Goal: Task Accomplishment & Management: Use online tool/utility

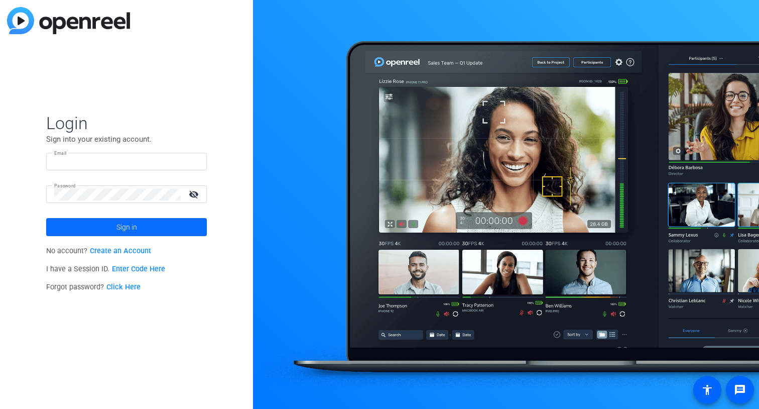
type input "mgilday@foundationmedicine.com"
click at [142, 223] on span at bounding box center [126, 227] width 161 height 24
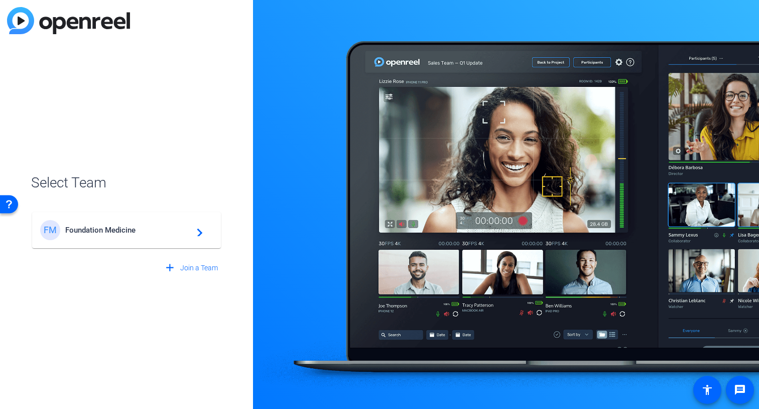
click at [131, 225] on span "Foundation Medicine" at bounding box center [127, 229] width 125 height 9
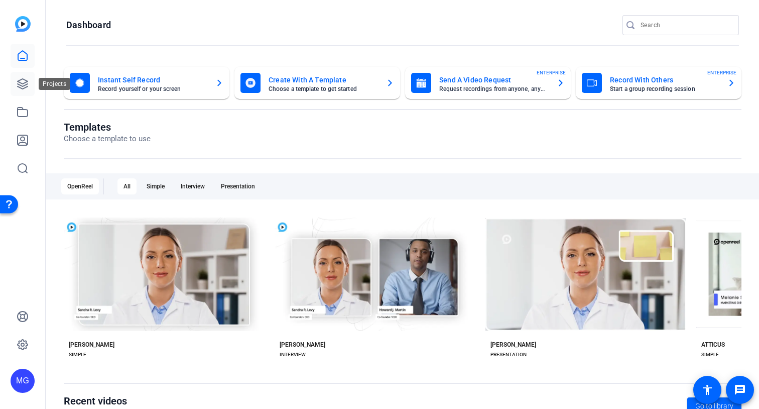
click at [21, 88] on icon at bounding box center [23, 84] width 10 height 10
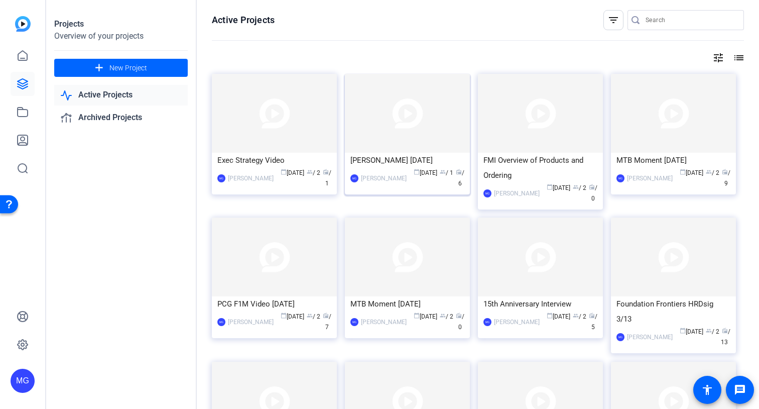
click at [391, 161] on div "[PERSON_NAME] [DATE]" at bounding box center [407, 160] width 114 height 15
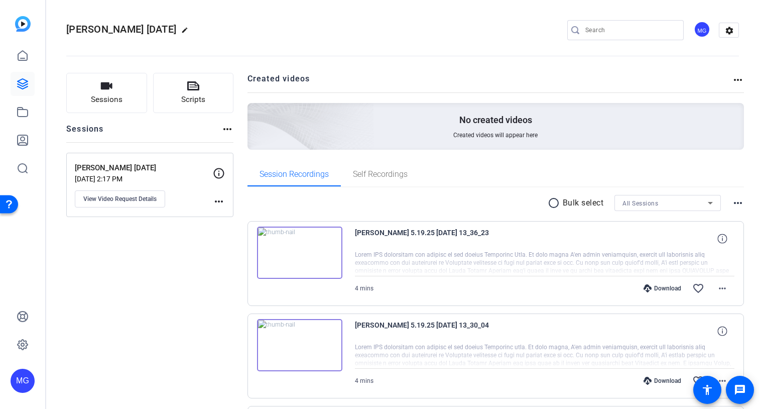
click at [220, 172] on icon at bounding box center [219, 173] width 12 height 12
click at [221, 205] on mat-icon "more_horiz" at bounding box center [219, 201] width 12 height 12
click at [133, 197] on div at bounding box center [379, 204] width 759 height 409
click at [124, 198] on span "View Video Request Details" at bounding box center [119, 199] width 73 height 8
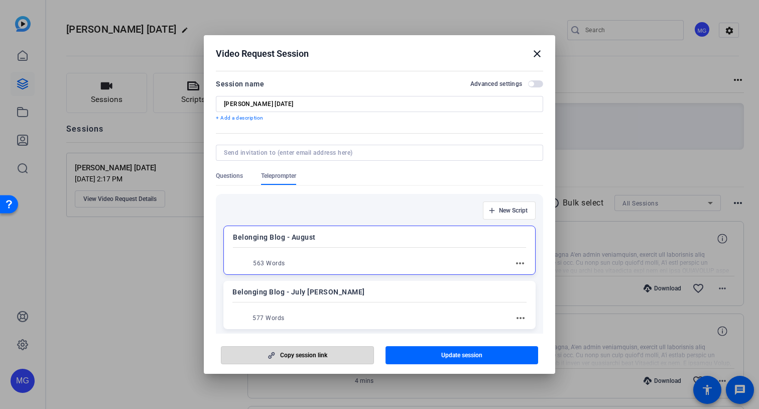
click at [310, 355] on span "Copy session link" at bounding box center [303, 355] width 47 height 8
click at [536, 50] on mat-icon "close" at bounding box center [537, 54] width 12 height 12
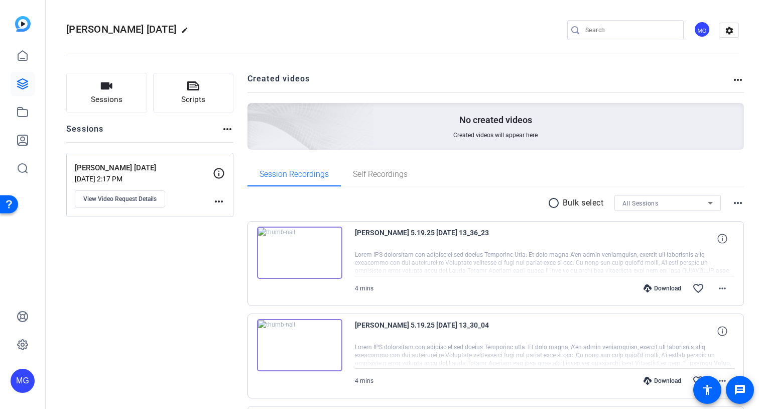
click at [221, 172] on icon at bounding box center [219, 173] width 12 height 12
click at [220, 174] on icon at bounding box center [219, 173] width 12 height 12
click at [213, 199] on mat-icon "more_horiz" at bounding box center [219, 201] width 12 height 12
click at [147, 257] on div at bounding box center [379, 204] width 759 height 409
click at [731, 32] on mat-icon "settings" at bounding box center [729, 30] width 20 height 15
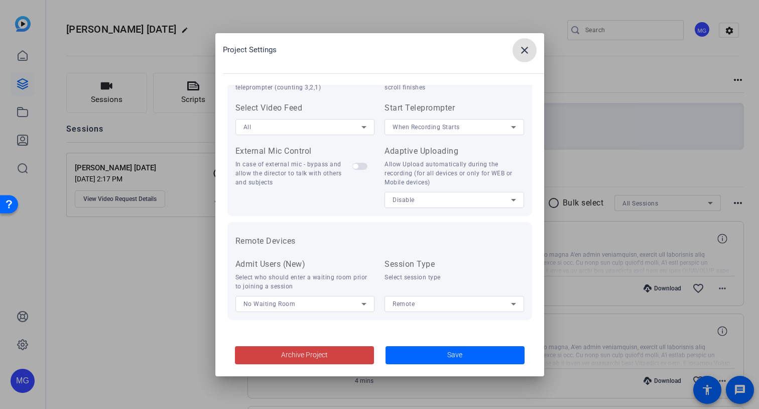
scroll to position [204, 0]
click at [527, 51] on mat-icon "close" at bounding box center [525, 50] width 12 height 12
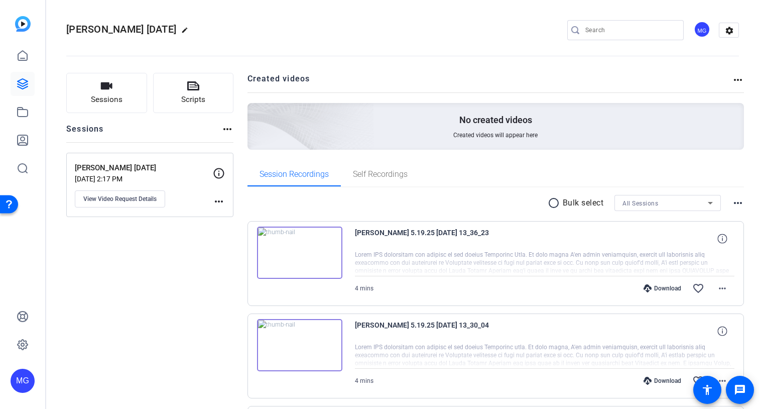
click at [738, 81] on mat-icon "more_horiz" at bounding box center [738, 80] width 12 height 12
click at [418, 90] on div at bounding box center [379, 204] width 759 height 409
click at [220, 127] on div "Sessions more_horiz" at bounding box center [149, 132] width 167 height 19
click at [224, 127] on mat-icon "more_horiz" at bounding box center [227, 129] width 12 height 12
click at [173, 164] on div at bounding box center [379, 204] width 759 height 409
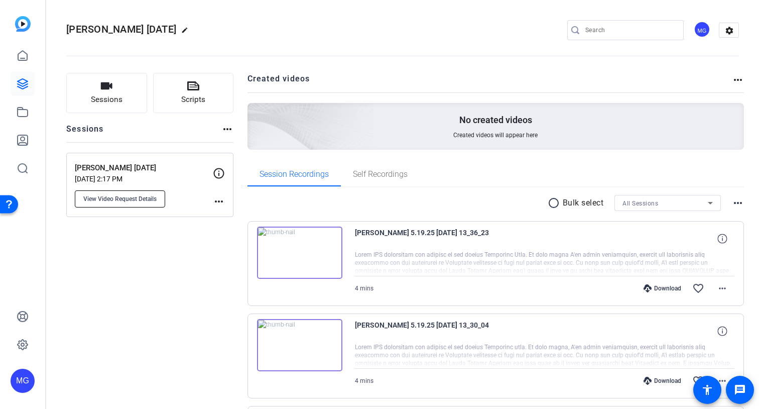
click at [135, 198] on span "View Video Request Details" at bounding box center [119, 199] width 73 height 8
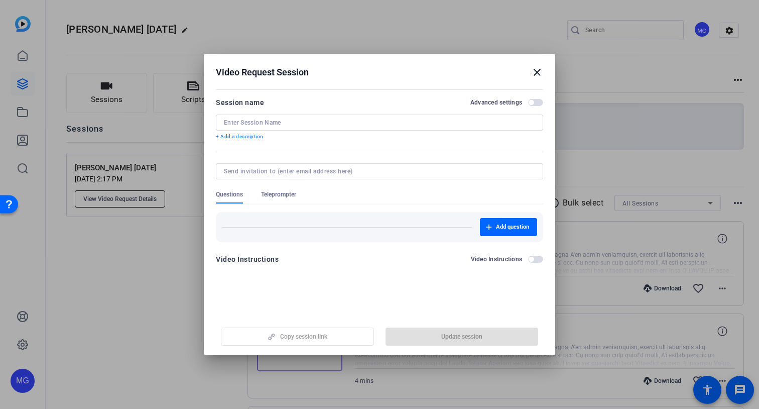
type input "[PERSON_NAME] [DATE]"
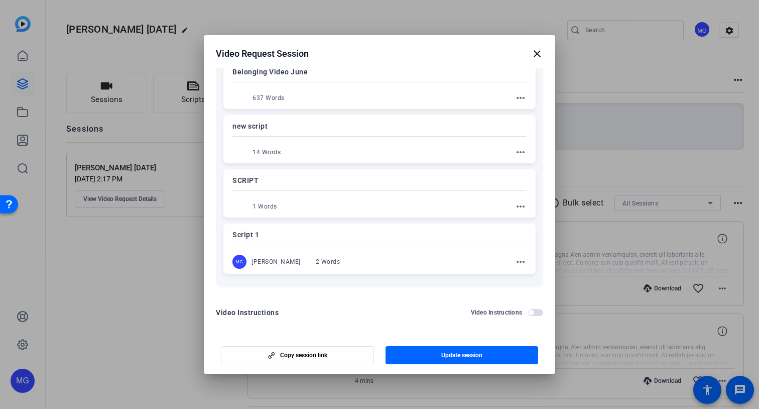
scroll to position [276, 0]
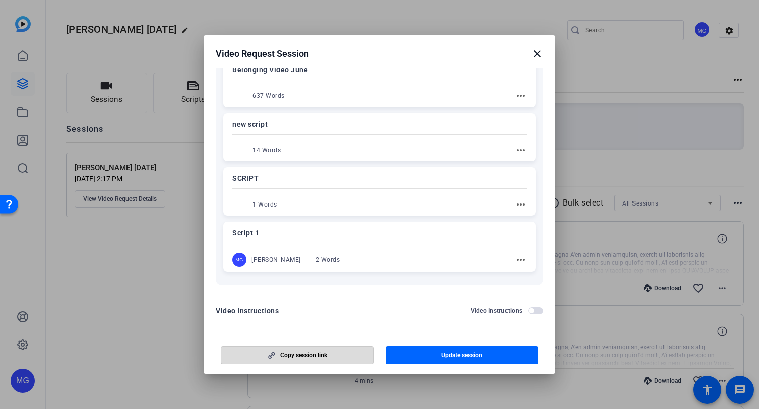
click at [316, 356] on span "Copy session link" at bounding box center [303, 355] width 47 height 8
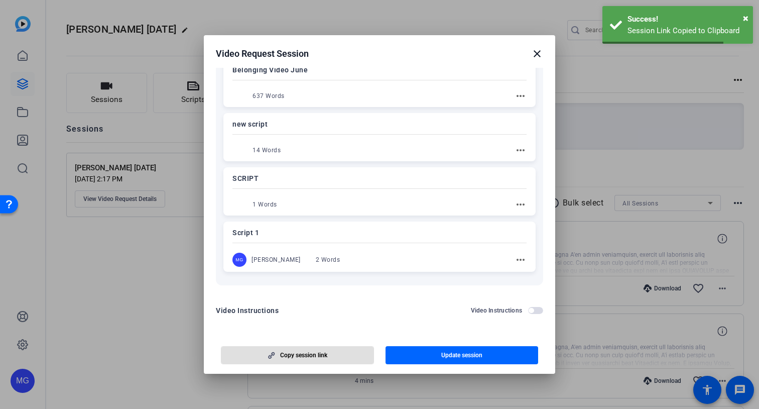
click at [537, 52] on mat-icon "close" at bounding box center [537, 54] width 12 height 12
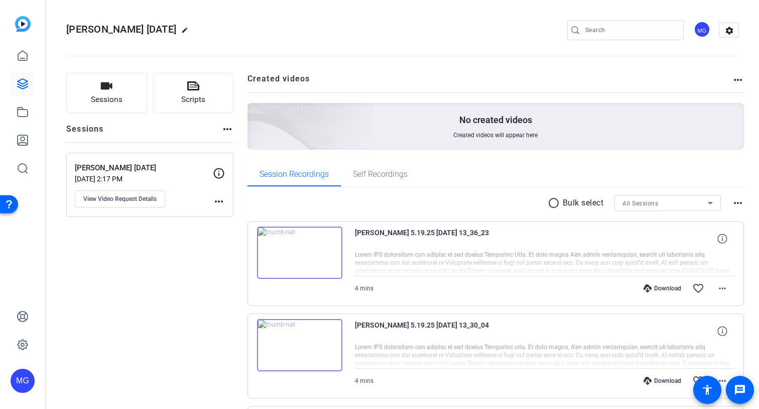
click at [216, 199] on mat-icon "more_horiz" at bounding box center [219, 201] width 12 height 12
click at [137, 123] on div at bounding box center [379, 204] width 759 height 409
click at [131, 98] on button "Sessions" at bounding box center [106, 93] width 81 height 40
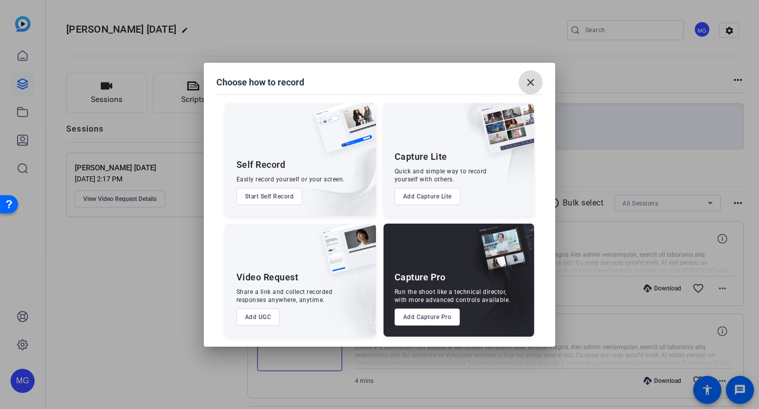
click at [533, 80] on mat-icon "close" at bounding box center [531, 82] width 12 height 12
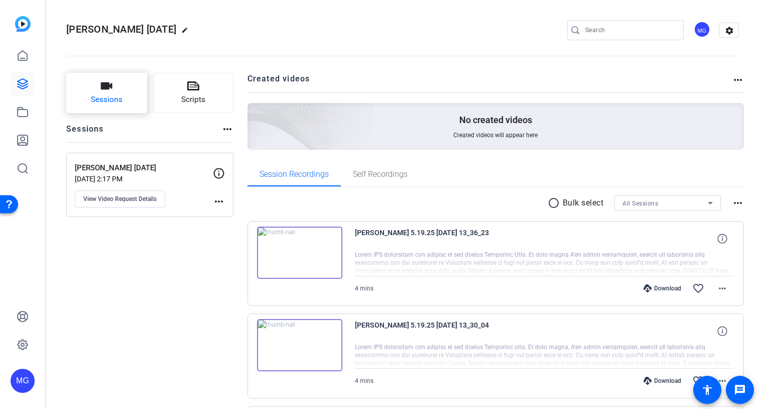
click at [116, 85] on button "Sessions" at bounding box center [106, 93] width 81 height 40
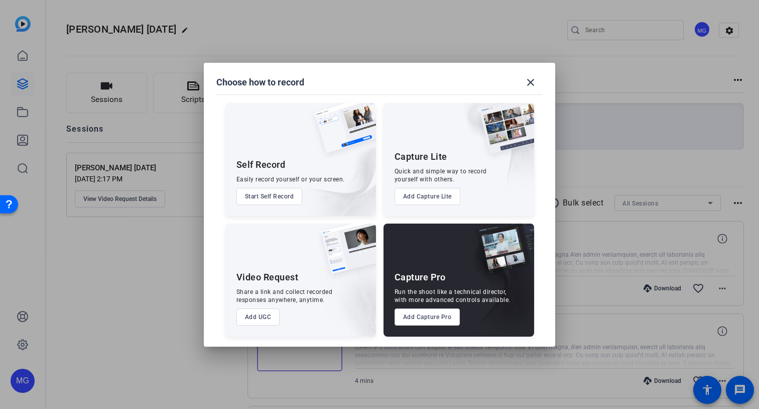
click at [73, 301] on div at bounding box center [379, 204] width 759 height 409
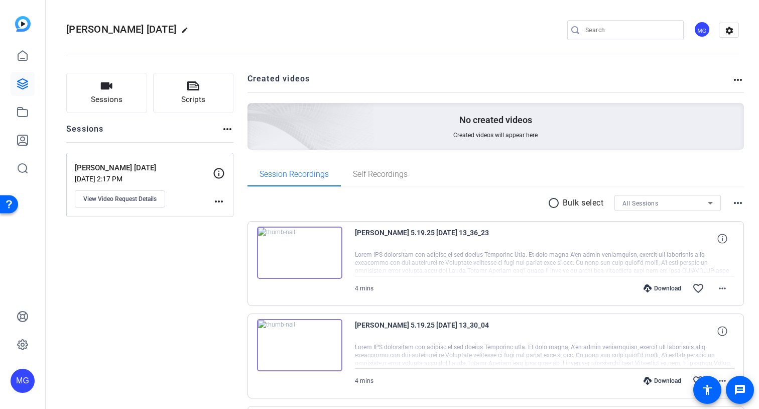
click at [220, 174] on icon at bounding box center [219, 173] width 12 height 12
click at [220, 205] on mat-icon "more_horiz" at bounding box center [219, 201] width 12 height 12
click at [133, 198] on div at bounding box center [379, 204] width 759 height 409
click at [120, 198] on span "View Video Request Details" at bounding box center [119, 199] width 73 height 8
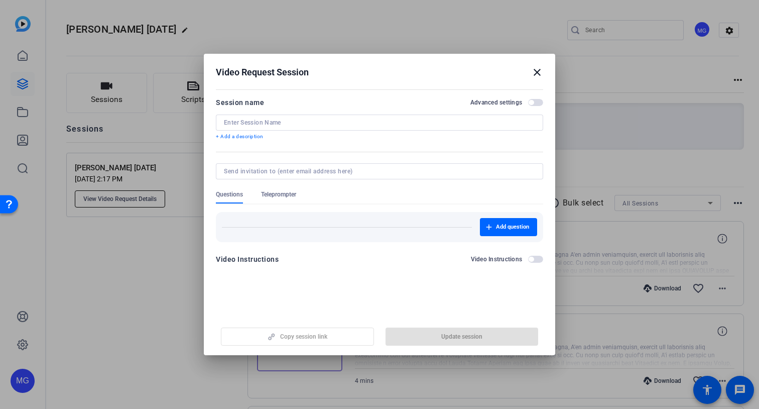
type input "[PERSON_NAME] [DATE]"
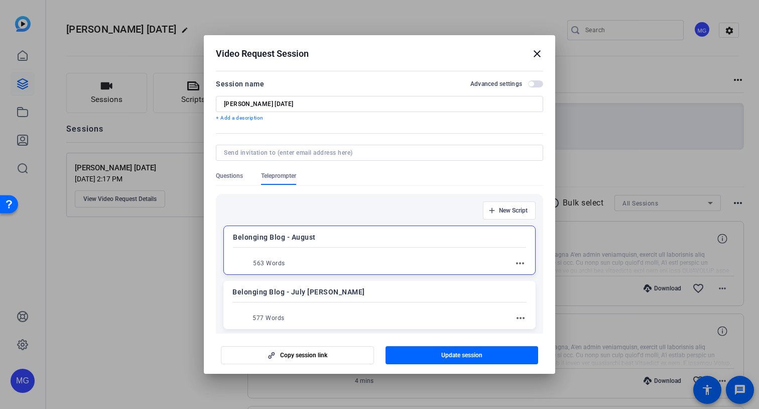
click at [238, 161] on div at bounding box center [379, 166] width 327 height 11
click at [233, 171] on div at bounding box center [379, 166] width 327 height 11
click at [233, 177] on span "Questions" at bounding box center [229, 176] width 27 height 8
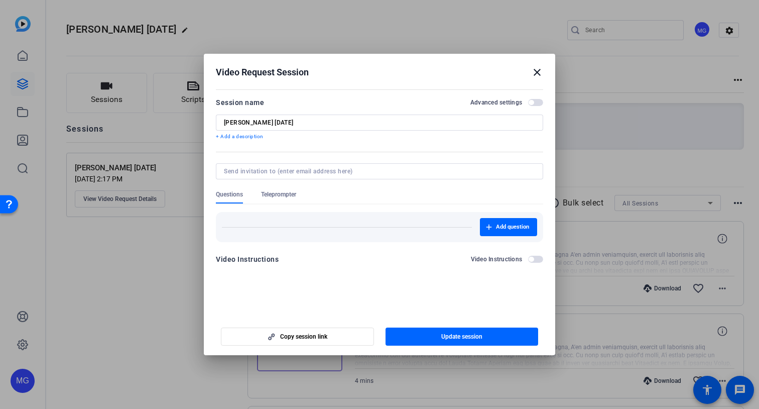
click at [281, 204] on div "Add question" at bounding box center [379, 223] width 327 height 38
click at [288, 199] on span "Teleprompter" at bounding box center [278, 196] width 35 height 13
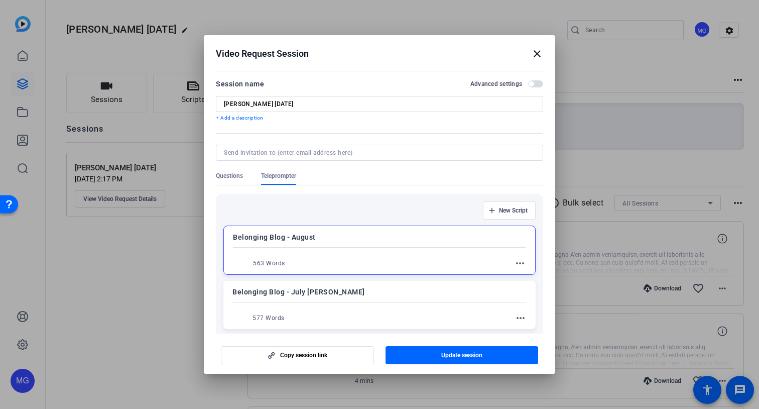
click at [533, 87] on span "button" at bounding box center [535, 83] width 15 height 7
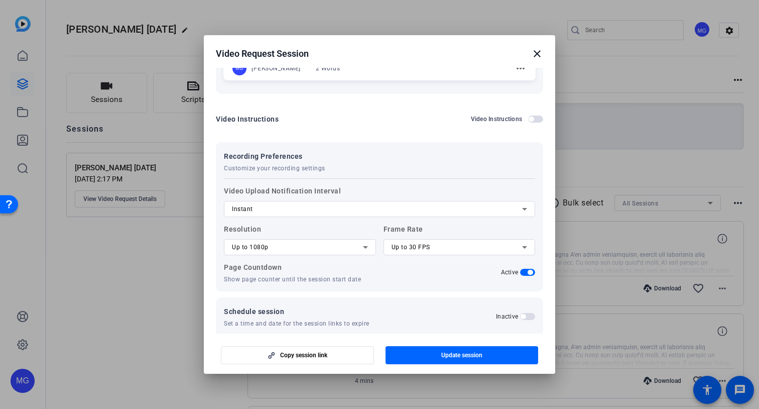
scroll to position [469, 0]
click at [528, 268] on span "button" at bounding box center [530, 270] width 5 height 5
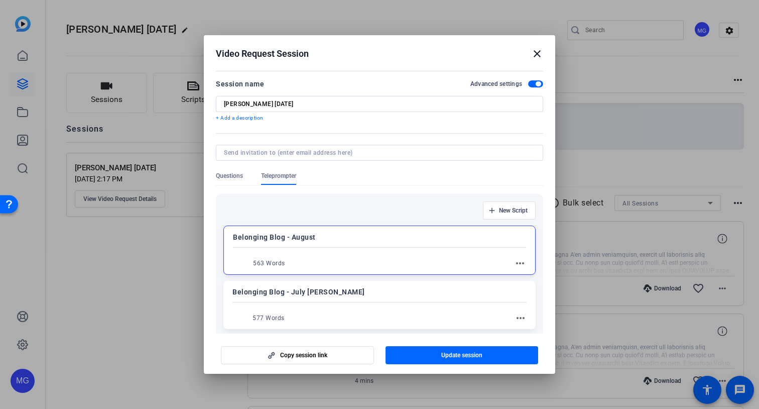
click at [537, 49] on mat-icon "close" at bounding box center [537, 54] width 12 height 12
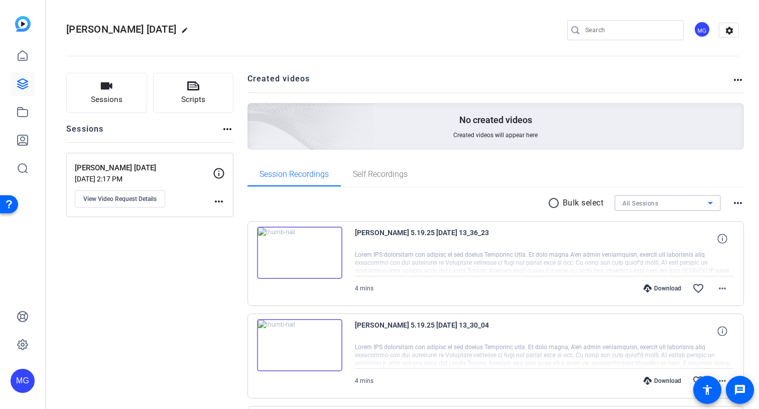
click at [651, 198] on div "All Sessions" at bounding box center [664, 203] width 85 height 13
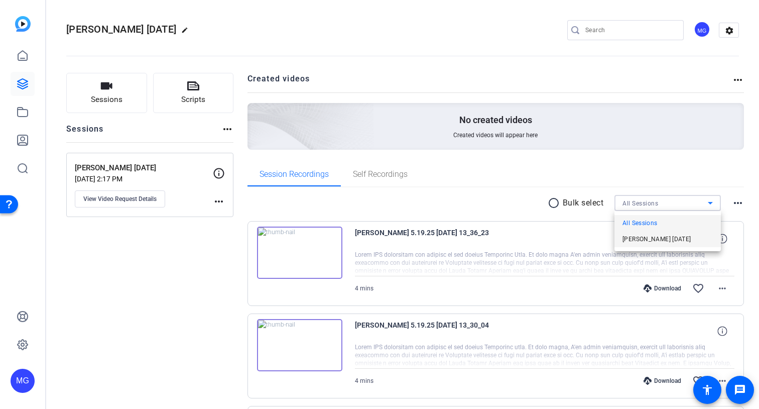
click at [632, 239] on span "[PERSON_NAME] [DATE]" at bounding box center [656, 239] width 69 height 12
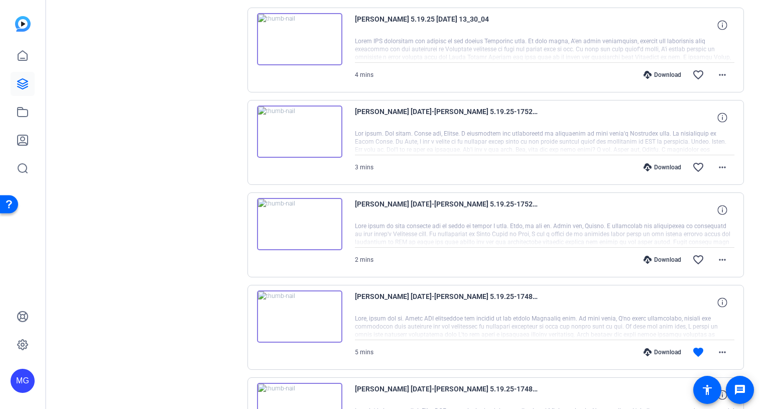
scroll to position [218, 0]
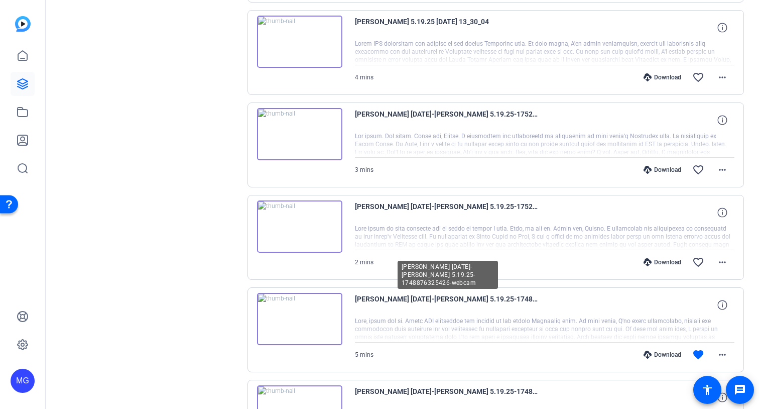
click at [457, 299] on span "Melissa-ANDREW 5.19.25-ANDREW 5.19.25-1748876325426-webcam" at bounding box center [448, 305] width 186 height 24
click at [503, 301] on span "Melissa-ANDREW 5.19.25-ANDREW 5.19.25-1748876325426-webcam" at bounding box center [448, 305] width 186 height 24
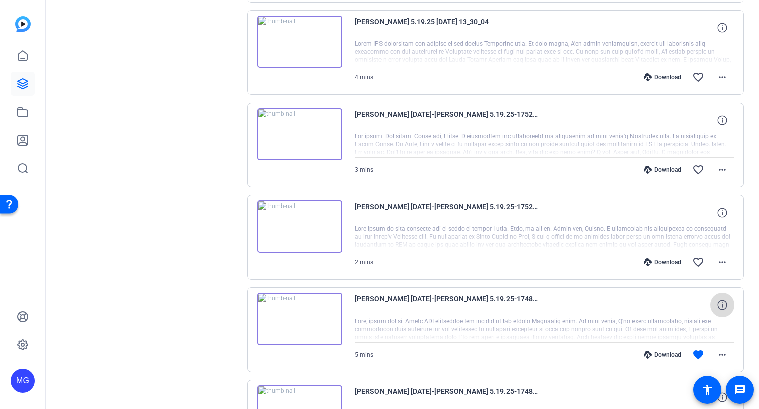
click at [726, 307] on icon at bounding box center [722, 305] width 10 height 10
click at [724, 352] on mat-icon "more_horiz" at bounding box center [722, 354] width 12 height 12
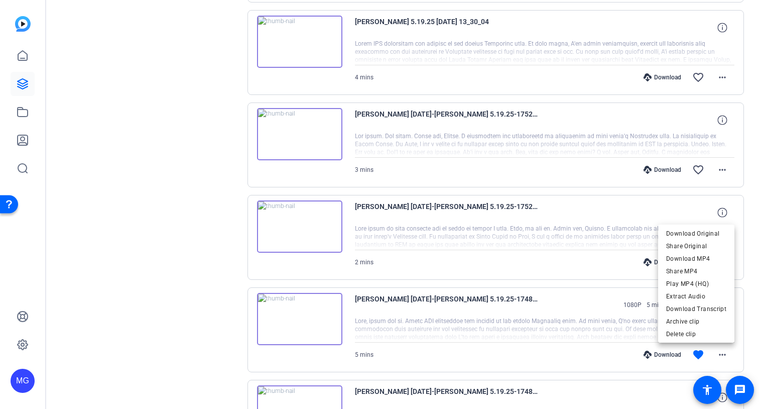
click at [547, 339] on div at bounding box center [379, 204] width 759 height 409
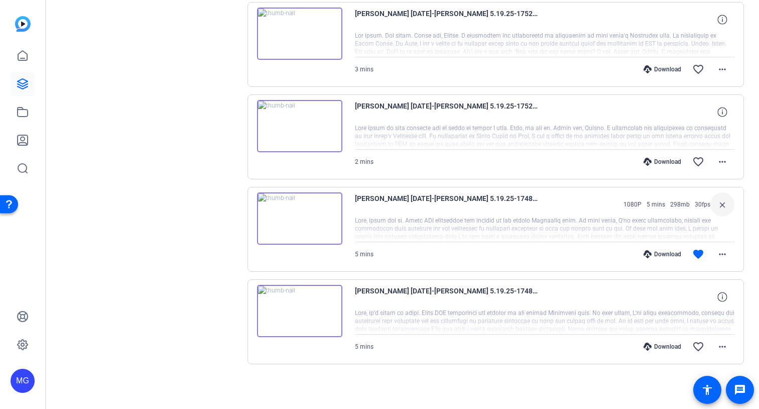
scroll to position [0, 0]
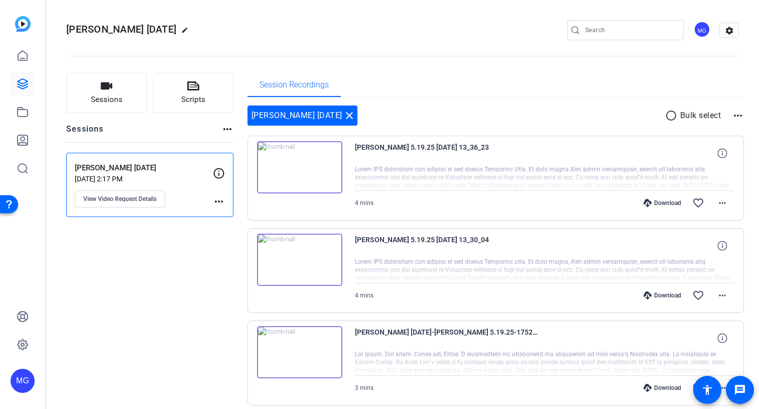
click at [187, 273] on div "Sessions Scripts Sessions more_horiz ANDREW 5.19.25 May 19, 2025 @ 2:17 PM View…" at bounding box center [149, 393] width 167 height 641
click at [114, 105] on span "Sessions" at bounding box center [107, 100] width 32 height 12
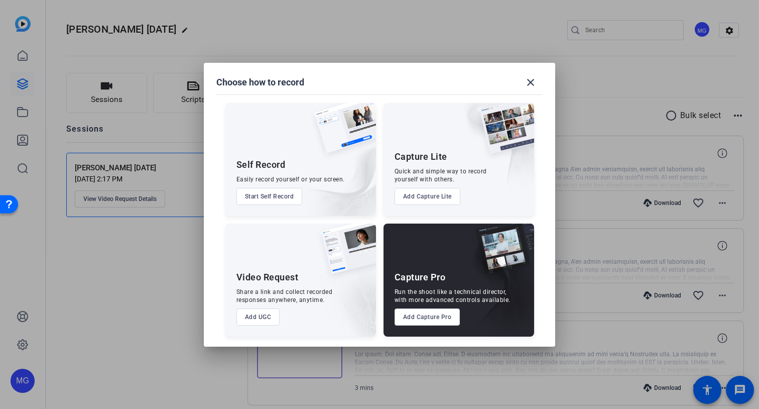
click at [263, 315] on button "Add UGC" at bounding box center [258, 316] width 44 height 17
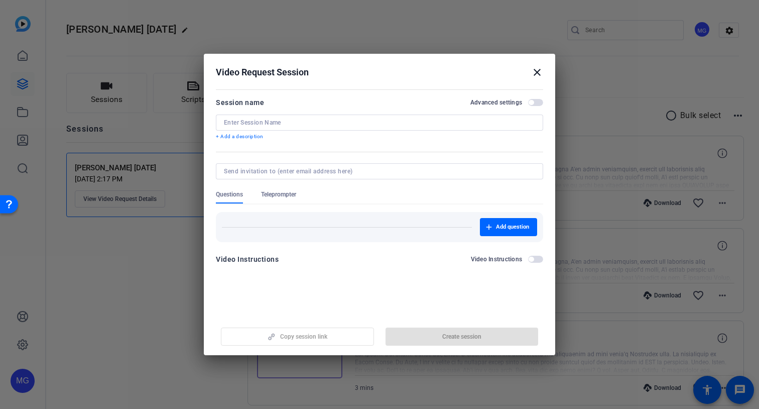
click at [375, 122] on input at bounding box center [379, 122] width 311 height 8
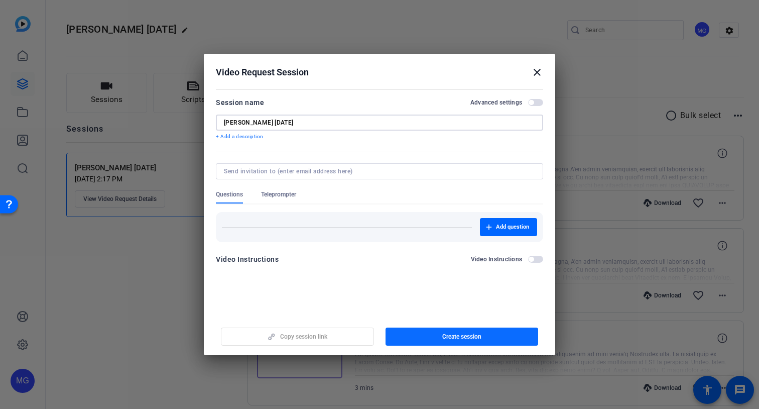
type input "ANDREW 8.25.25"
click at [438, 333] on span "button" at bounding box center [461, 336] width 153 height 24
click at [413, 172] on input at bounding box center [377, 171] width 307 height 8
click at [539, 71] on mat-icon "close" at bounding box center [537, 72] width 12 height 12
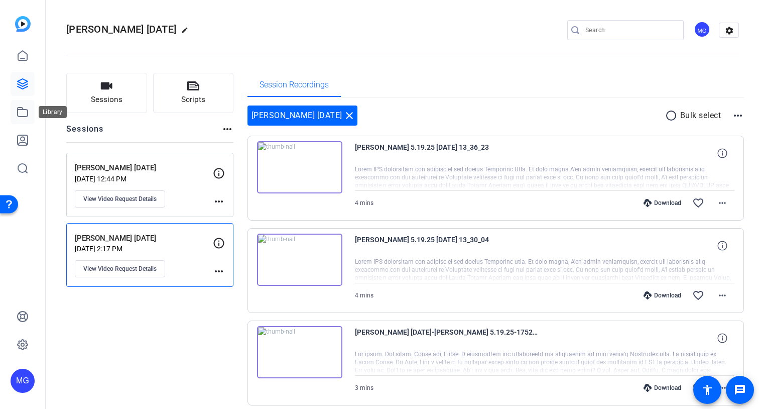
click at [25, 107] on icon at bounding box center [23, 112] width 12 height 12
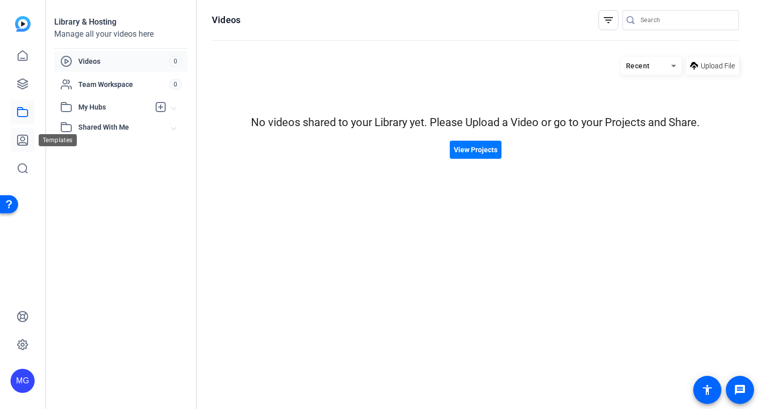
click at [22, 139] on icon at bounding box center [23, 140] width 12 height 12
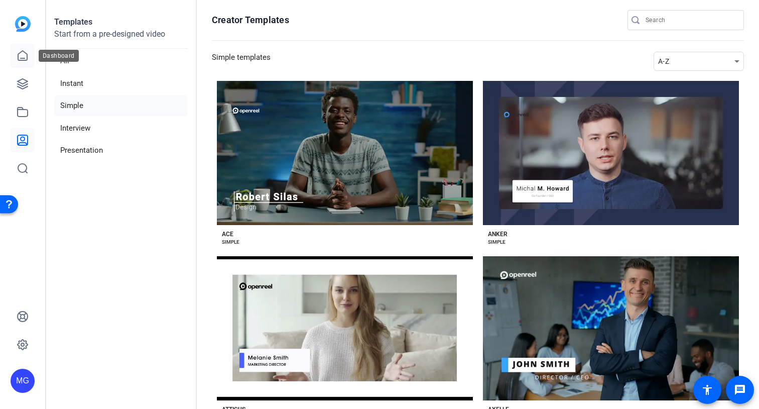
click at [27, 55] on icon at bounding box center [22, 56] width 9 height 10
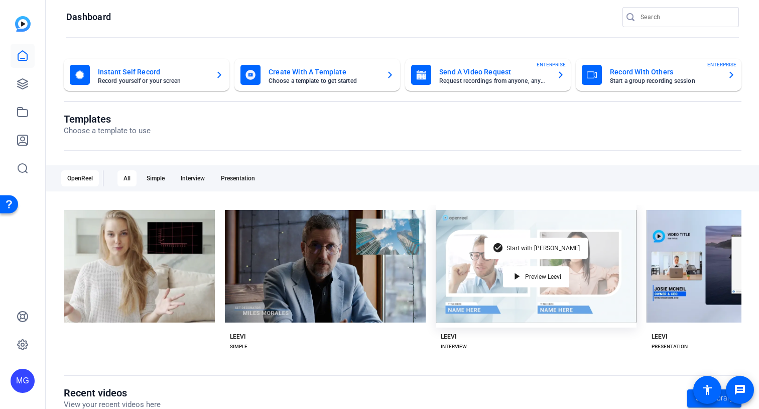
scroll to position [9, 0]
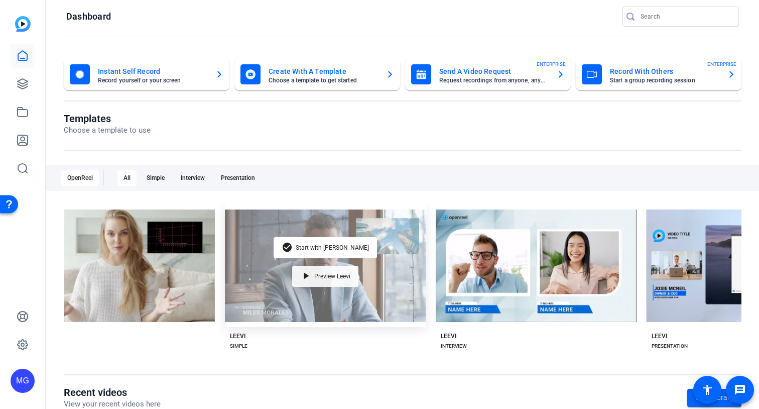
click at [341, 284] on div "play_arrow Preview Leevi" at bounding box center [325, 276] width 66 height 21
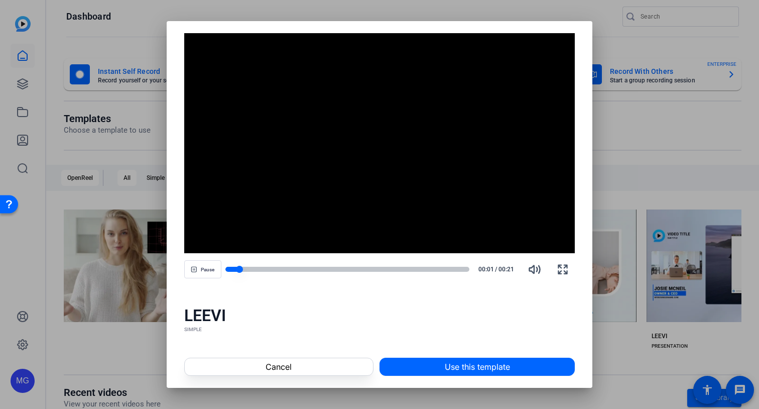
click at [273, 272] on div at bounding box center [347, 269] width 244 height 7
click at [299, 271] on div at bounding box center [347, 269] width 244 height 5
click at [611, 151] on div at bounding box center [379, 204] width 759 height 409
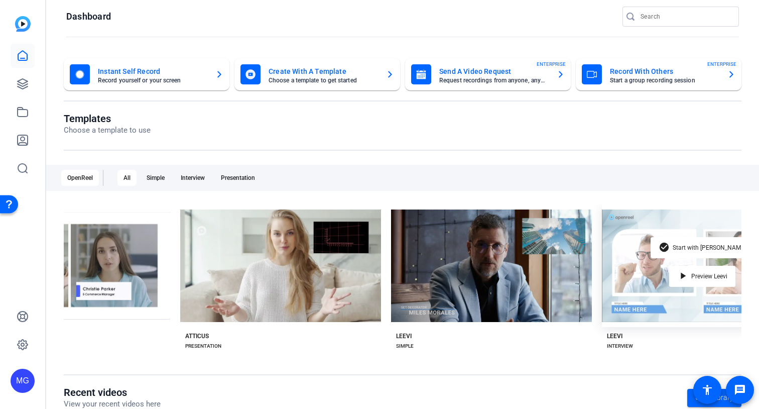
scroll to position [0, 936]
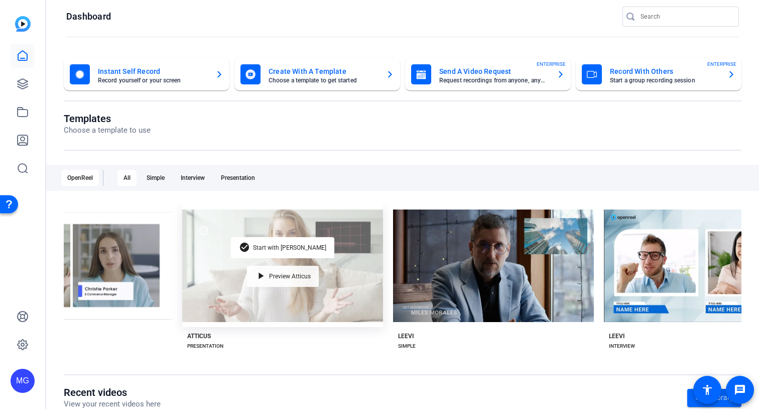
click at [297, 277] on span "Preview Atticus" at bounding box center [290, 276] width 42 height 6
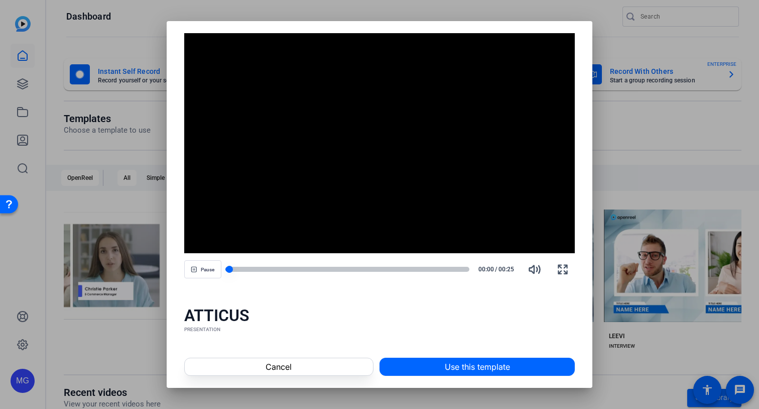
click at [302, 272] on div at bounding box center [347, 269] width 244 height 7
click at [345, 270] on div at bounding box center [347, 269] width 244 height 5
click at [402, 271] on div at bounding box center [347, 269] width 244 height 5
click at [622, 85] on div at bounding box center [379, 204] width 759 height 409
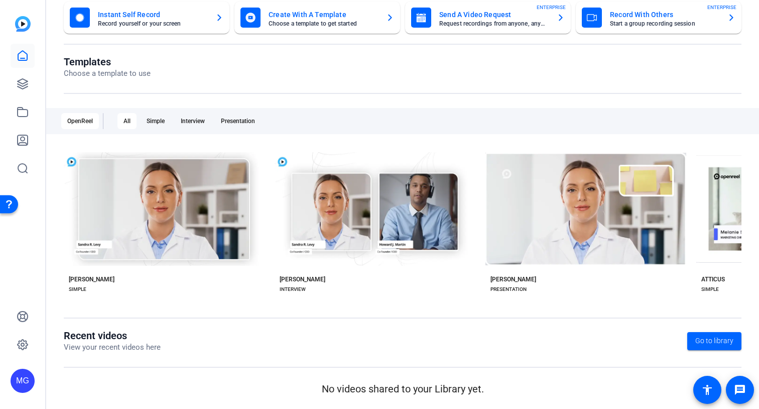
scroll to position [0, 0]
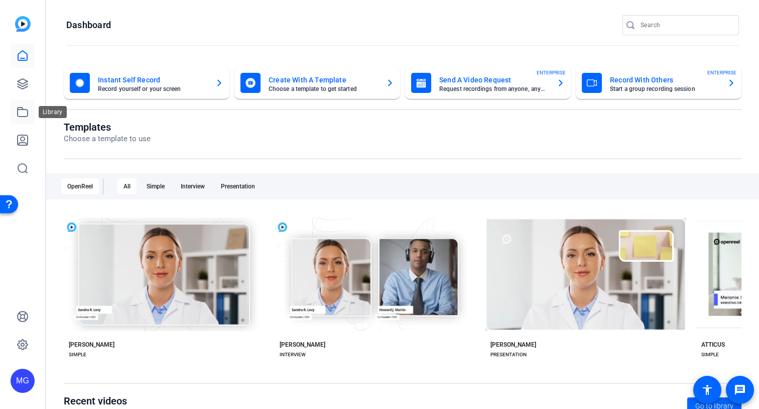
click at [22, 112] on icon at bounding box center [23, 112] width 12 height 12
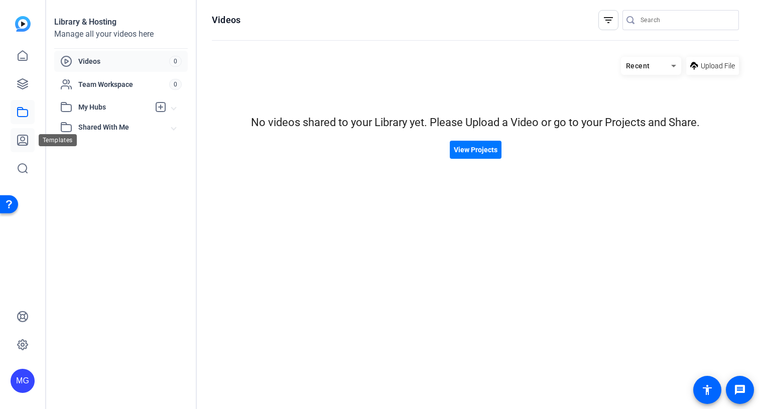
click at [22, 133] on link at bounding box center [23, 140] width 24 height 24
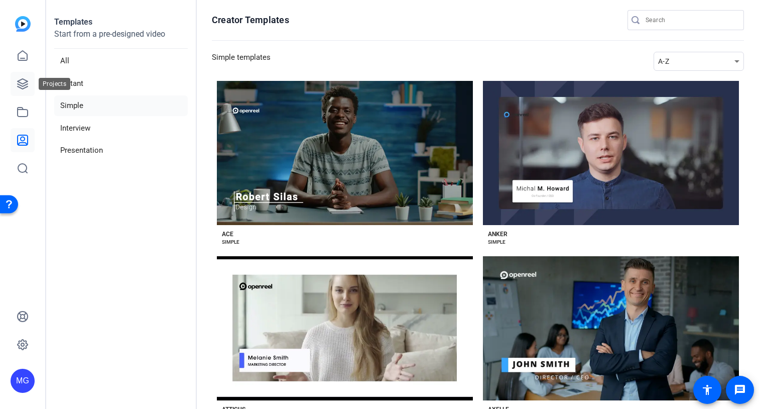
click at [24, 87] on icon at bounding box center [23, 84] width 12 height 12
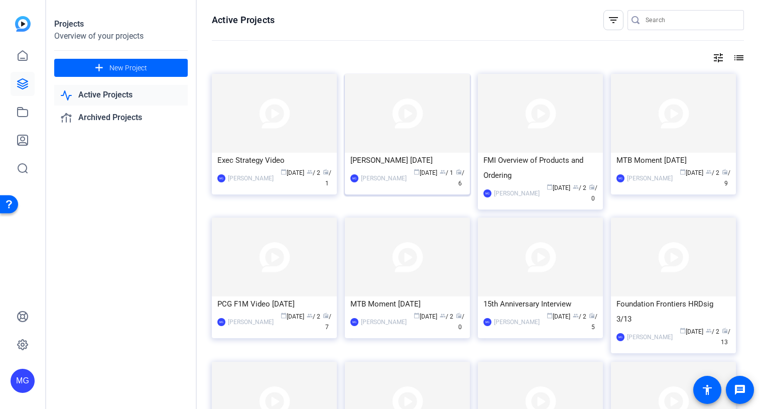
click at [410, 158] on div "[PERSON_NAME] [DATE]" at bounding box center [407, 160] width 114 height 15
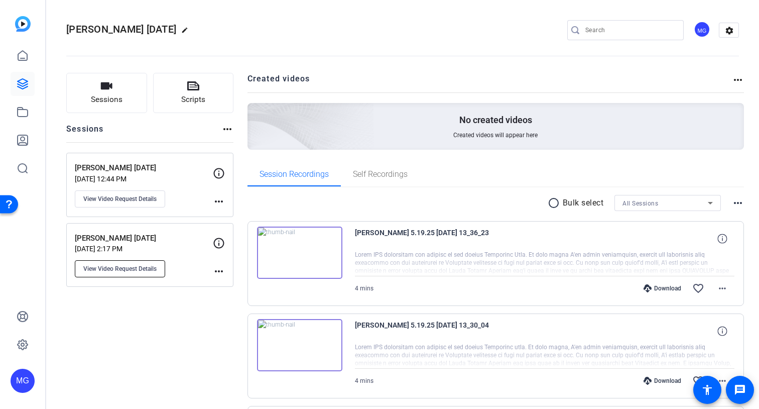
click at [153, 269] on span "View Video Request Details" at bounding box center [119, 269] width 73 height 8
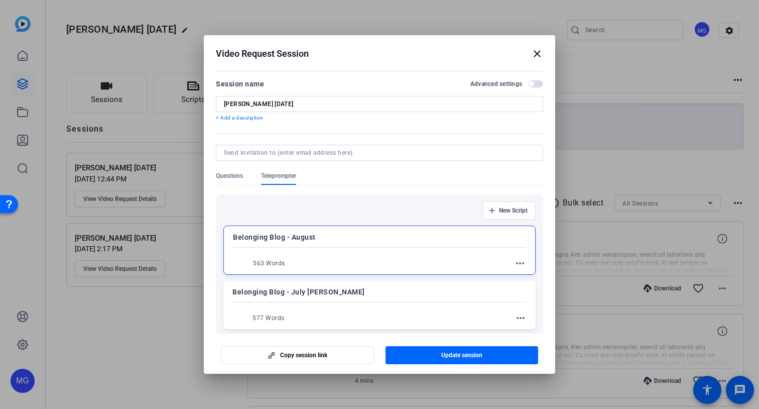
click at [539, 57] on mat-icon "close" at bounding box center [537, 54] width 12 height 12
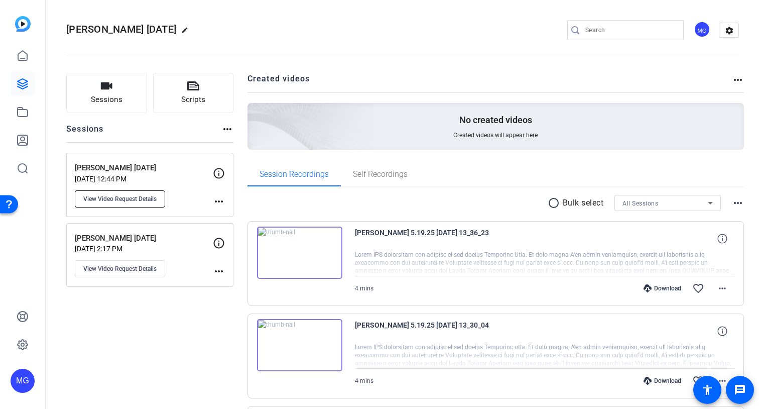
click at [134, 193] on button "View Video Request Details" at bounding box center [120, 198] width 90 height 17
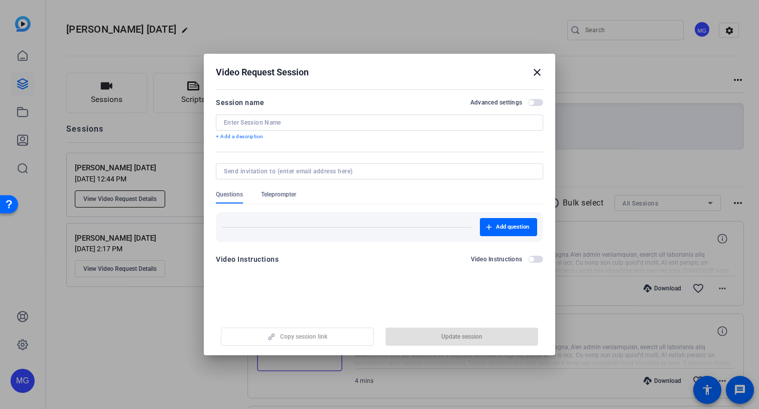
type input "ANDREW 8.25.25"
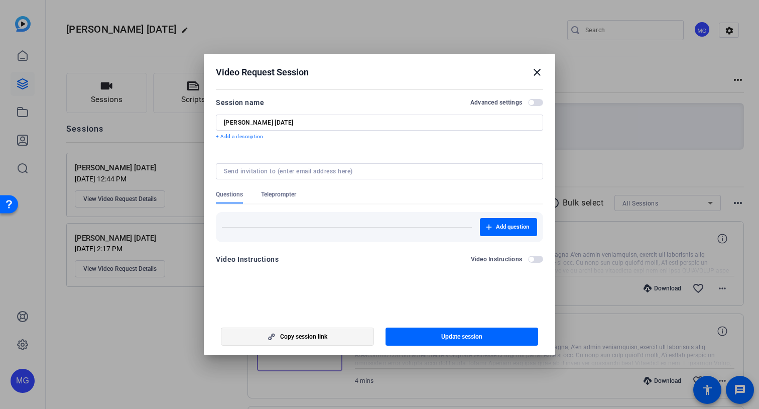
click at [320, 333] on span "Copy session link" at bounding box center [303, 336] width 47 height 8
click at [269, 195] on span "Teleprompter" at bounding box center [278, 194] width 35 height 8
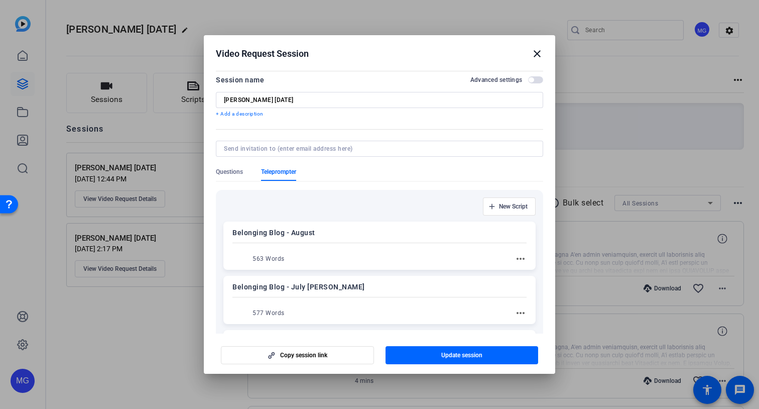
scroll to position [5, 0]
click at [428, 354] on span "button" at bounding box center [461, 355] width 153 height 24
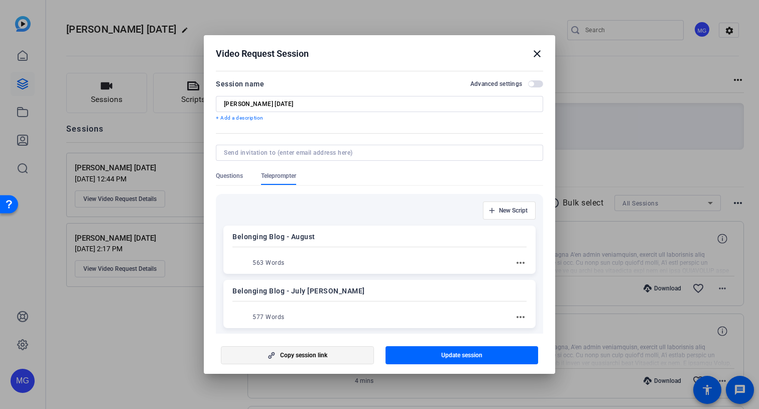
click at [312, 353] on span "Copy session link" at bounding box center [303, 355] width 47 height 8
click at [539, 54] on mat-icon "close" at bounding box center [537, 54] width 12 height 12
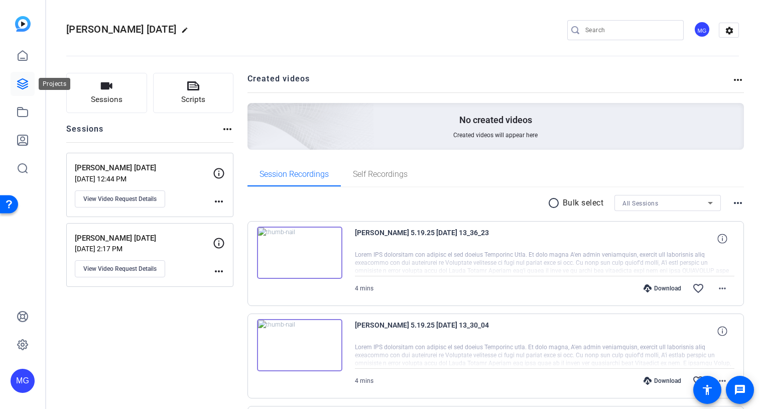
click at [28, 82] on icon at bounding box center [23, 84] width 12 height 12
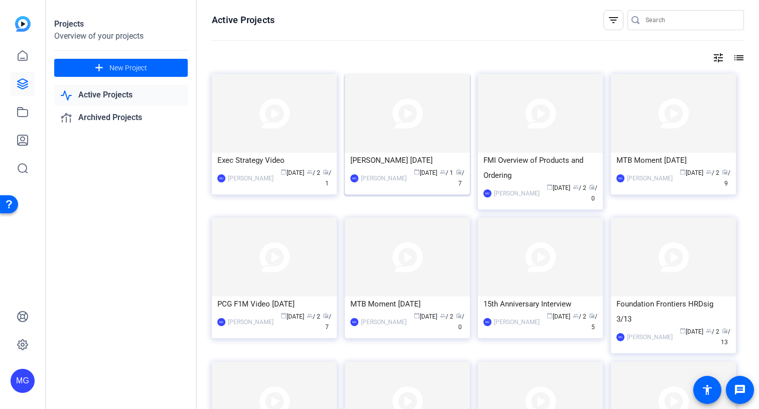
click at [404, 161] on div "[PERSON_NAME] [DATE]" at bounding box center [407, 160] width 114 height 15
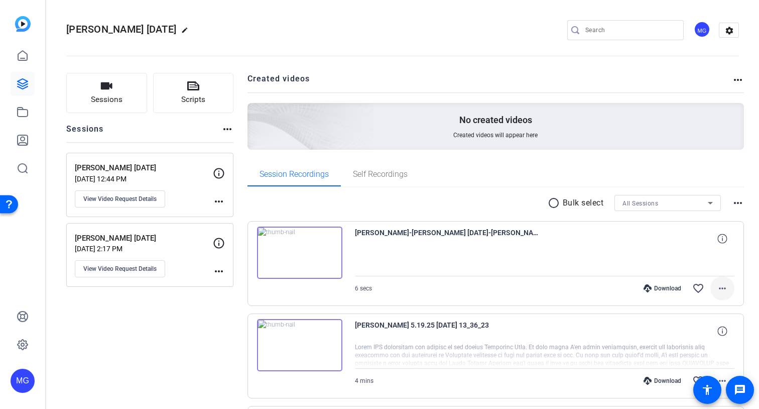
click at [724, 288] on mat-icon "more_horiz" at bounding box center [722, 288] width 12 height 12
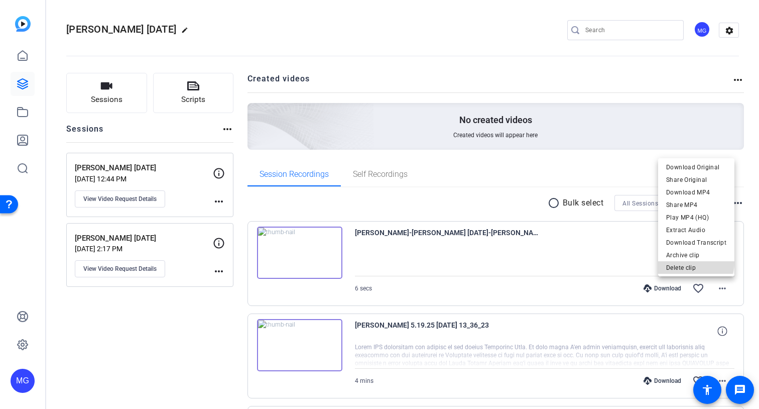
click at [695, 263] on span "Delete clip" at bounding box center [696, 268] width 60 height 12
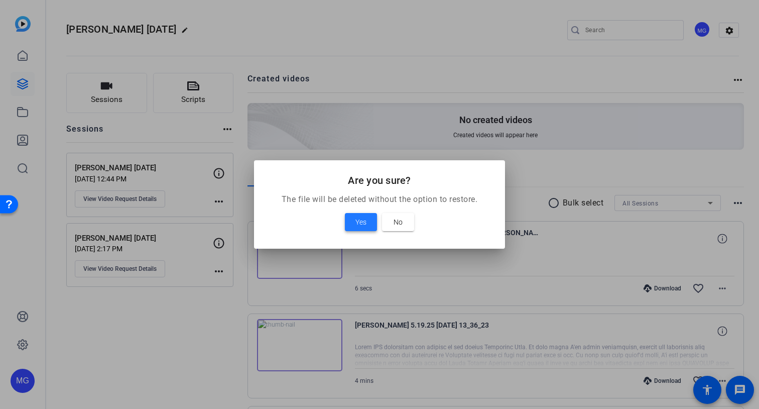
click at [357, 220] on span "Yes" at bounding box center [360, 222] width 11 height 12
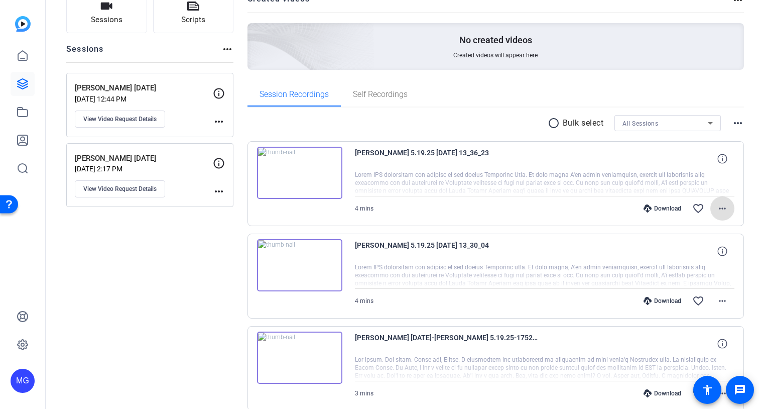
scroll to position [85, 0]
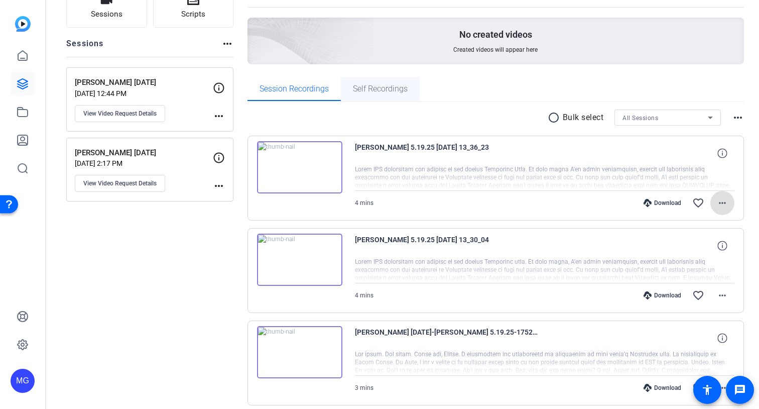
click at [368, 87] on span "Self Recordings" at bounding box center [380, 89] width 55 height 8
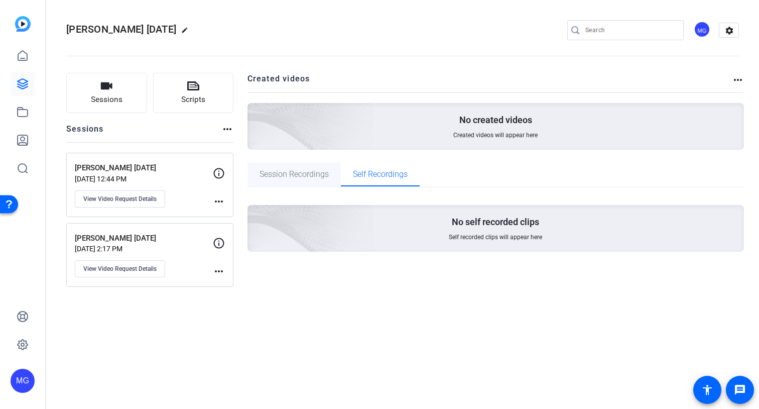
click at [303, 166] on span "Session Recordings" at bounding box center [294, 174] width 69 height 24
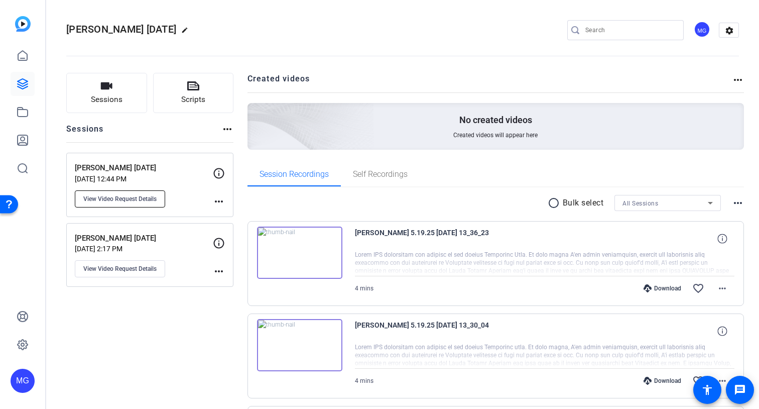
click at [150, 199] on span "View Video Request Details" at bounding box center [119, 199] width 73 height 8
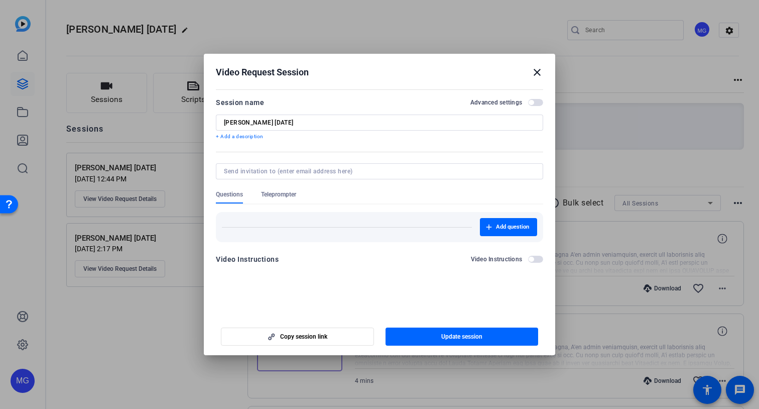
click at [534, 71] on mat-icon "close" at bounding box center [537, 72] width 12 height 12
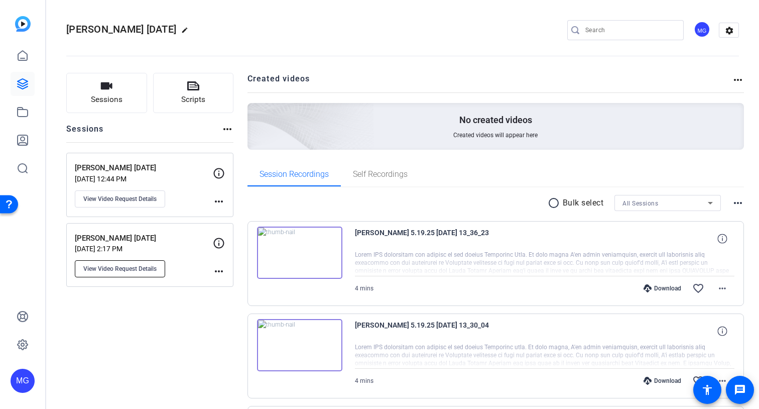
click at [135, 265] on span "View Video Request Details" at bounding box center [119, 269] width 73 height 8
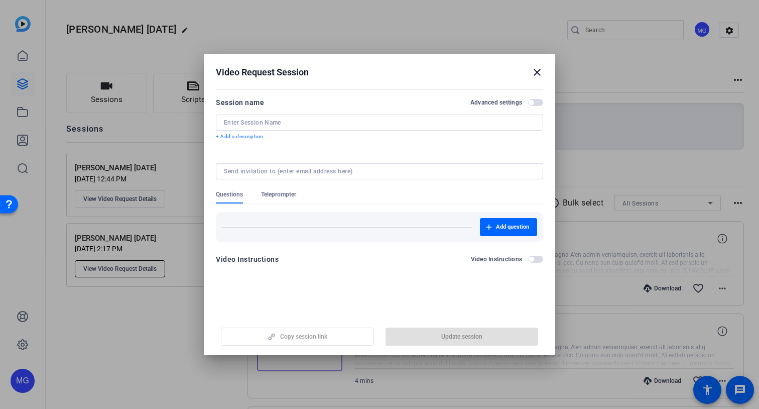
type input "[PERSON_NAME] [DATE]"
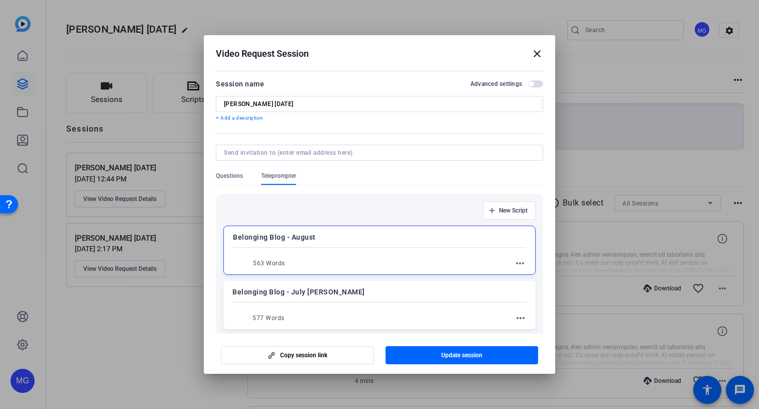
click at [537, 51] on mat-icon "close" at bounding box center [537, 54] width 12 height 12
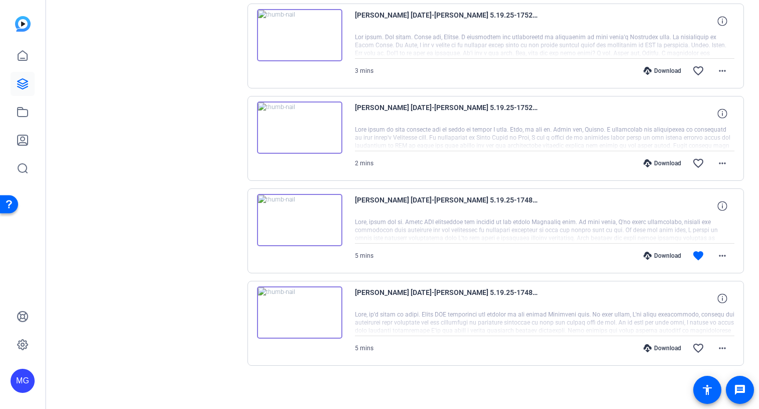
scroll to position [404, 0]
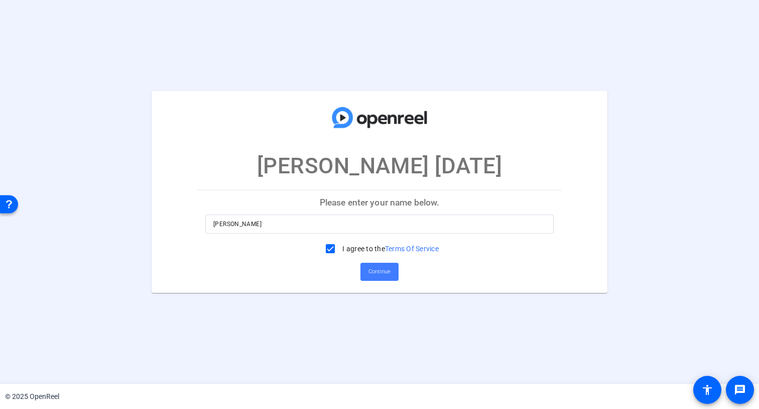
click at [373, 265] on span "Continue" at bounding box center [379, 271] width 22 height 15
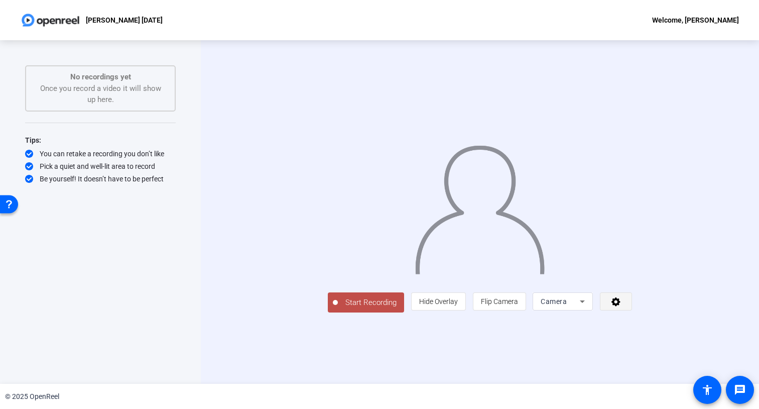
click at [631, 313] on span at bounding box center [615, 301] width 31 height 24
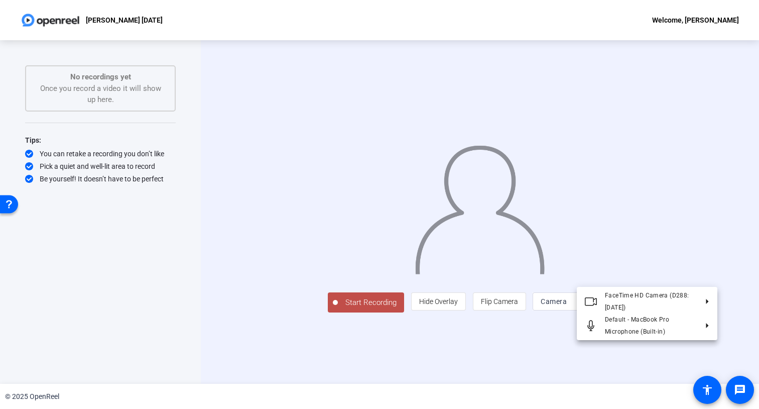
click at [0, 0] on div at bounding box center [0, 0] width 0 height 0
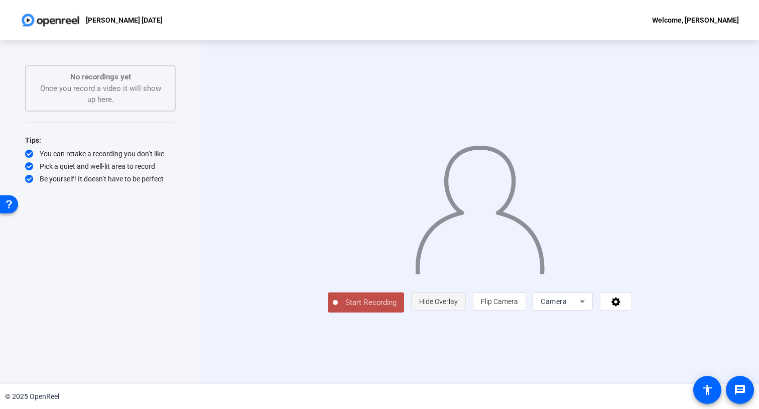
click at [465, 313] on span at bounding box center [439, 301] width 54 height 24
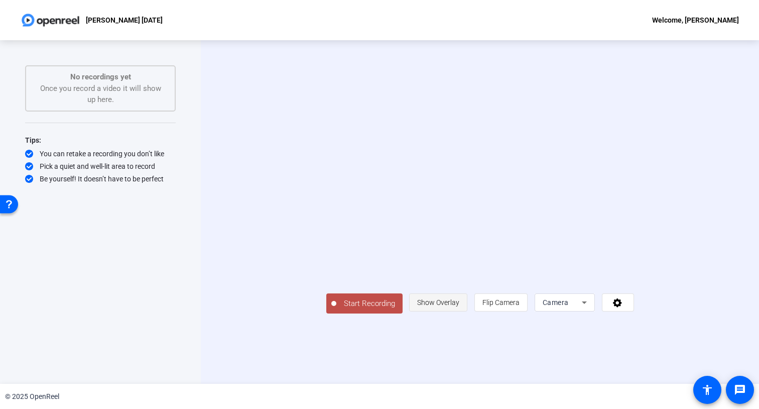
click at [467, 314] on span at bounding box center [438, 302] width 57 height 24
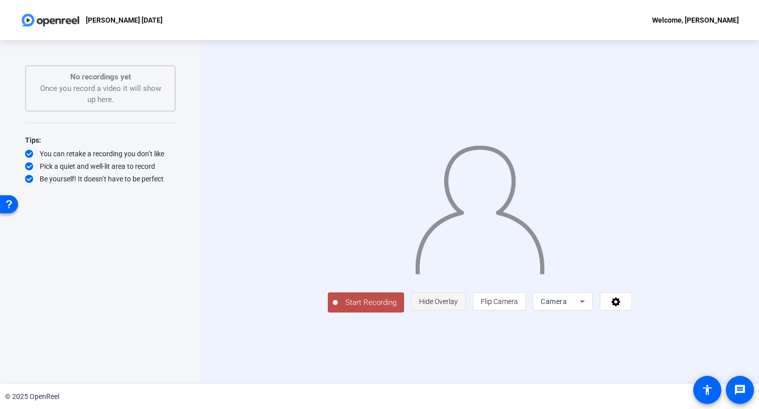
click at [465, 313] on span at bounding box center [439, 301] width 54 height 24
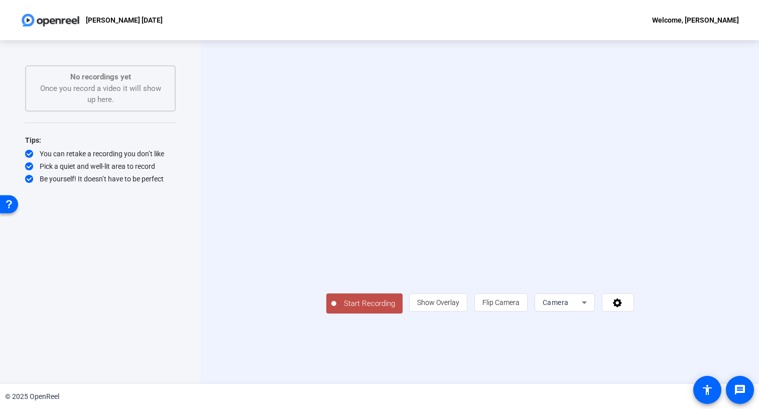
click at [122, 240] on div "Start Recording No recordings yet Once you record a video it will show up here.…" at bounding box center [100, 201] width 151 height 272
click at [633, 314] on span at bounding box center [617, 302] width 31 height 24
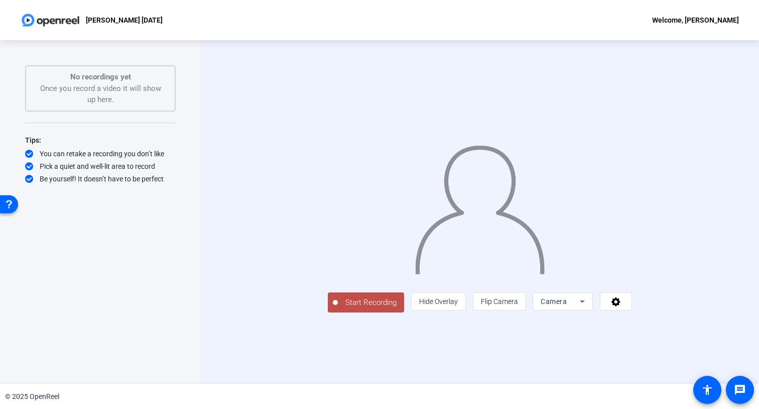
click at [622, 281] on div at bounding box center [480, 196] width 304 height 171
click at [362, 312] on div "Start Recording person Hide Overlay flip Flip Camera Camera" at bounding box center [480, 301] width 304 height 22
click at [338, 308] on span "Start Recording" at bounding box center [371, 303] width 66 height 12
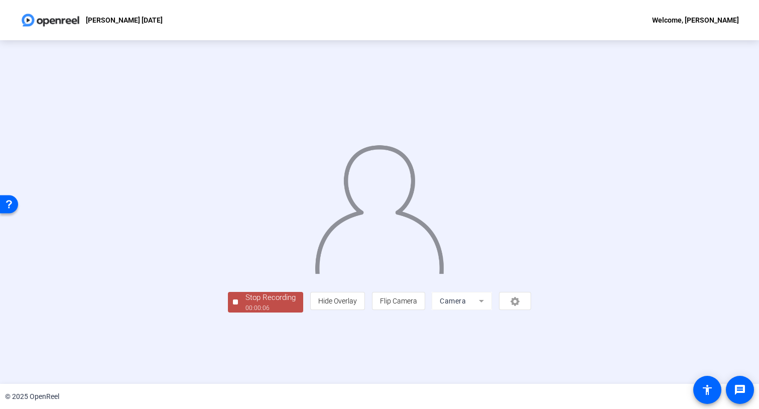
click at [245, 312] on div "00:00:06" at bounding box center [270, 307] width 50 height 9
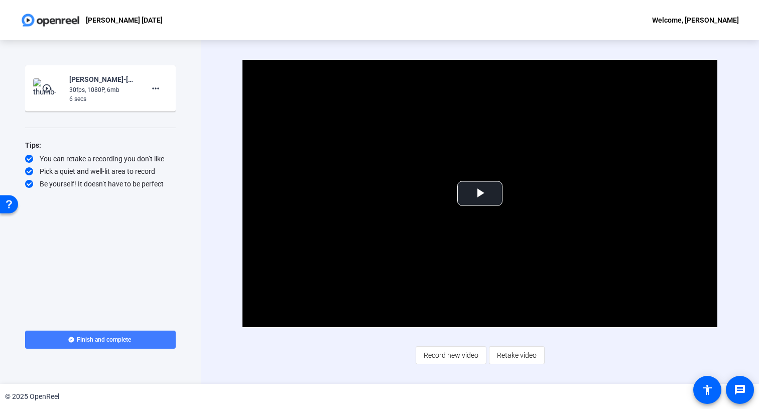
click at [159, 335] on span at bounding box center [100, 339] width 151 height 24
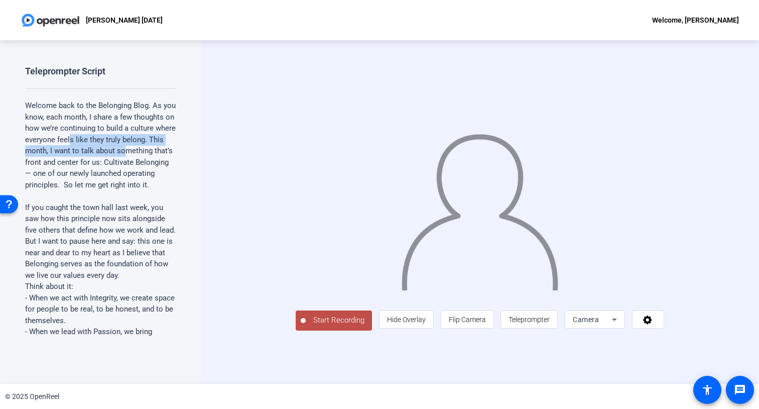
drag, startPoint x: 122, startPoint y: 146, endPoint x: 70, endPoint y: 140, distance: 52.5
click at [70, 140] on p "Welcome back to the Belonging Blog. As you know, each month, I share a few thou…" at bounding box center [100, 145] width 151 height 90
